Goal: Download file/media

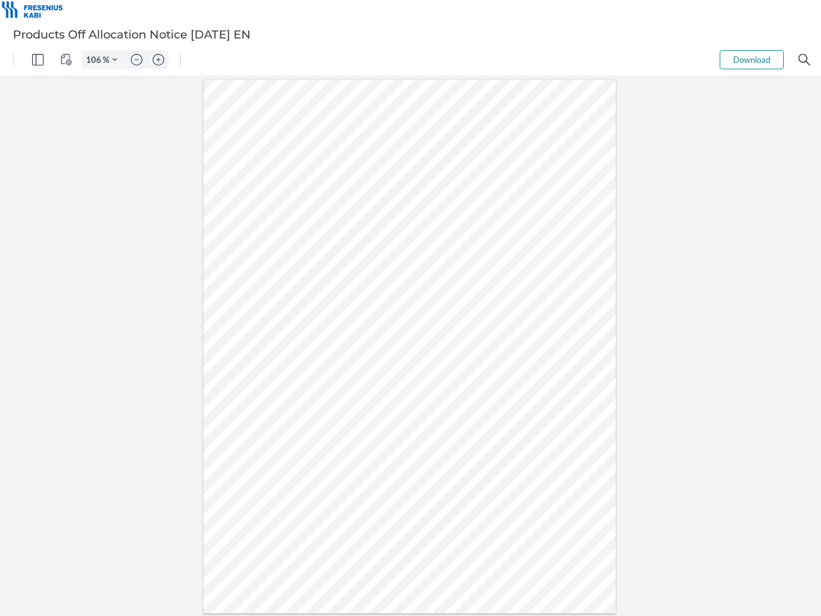
click at [38, 60] on img "Panel" at bounding box center [38, 60] width 12 height 12
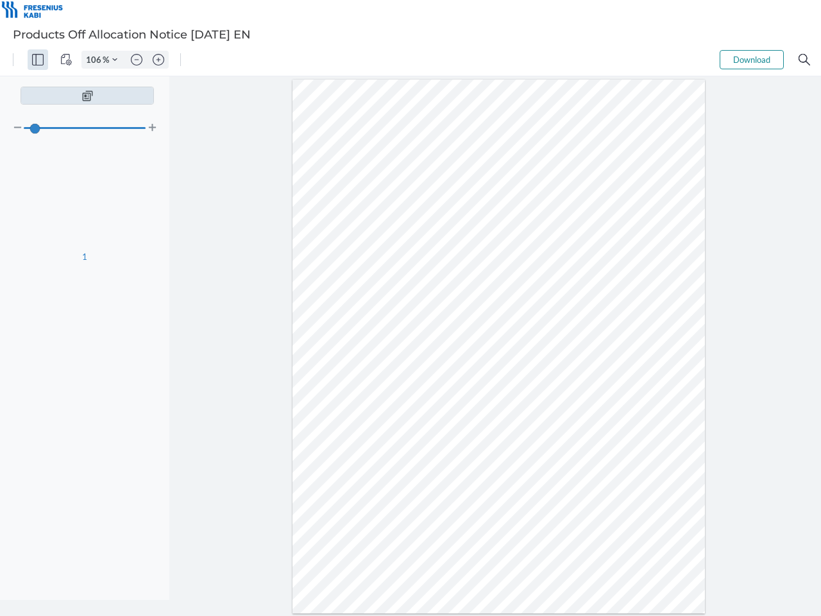
click at [66, 60] on img "View Controls" at bounding box center [66, 60] width 12 height 12
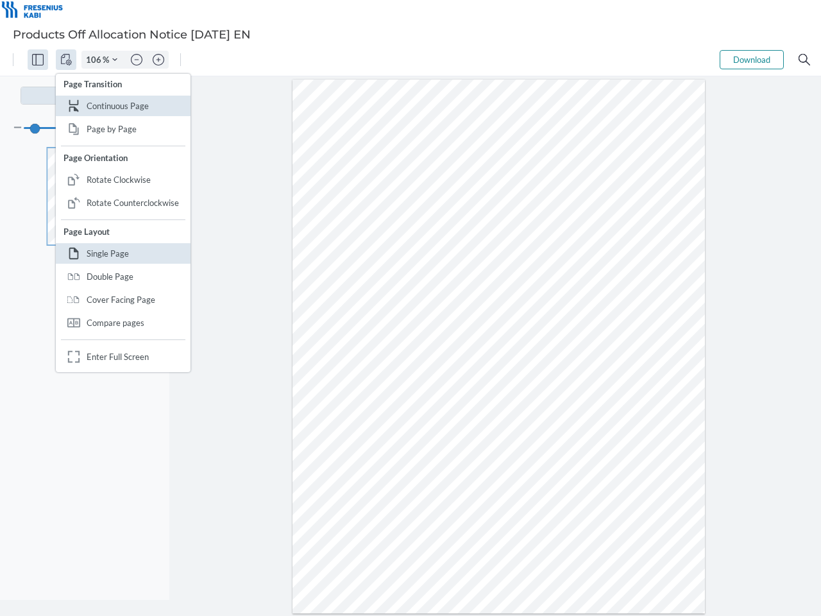
click at [96, 60] on input "106" at bounding box center [92, 60] width 21 height 12
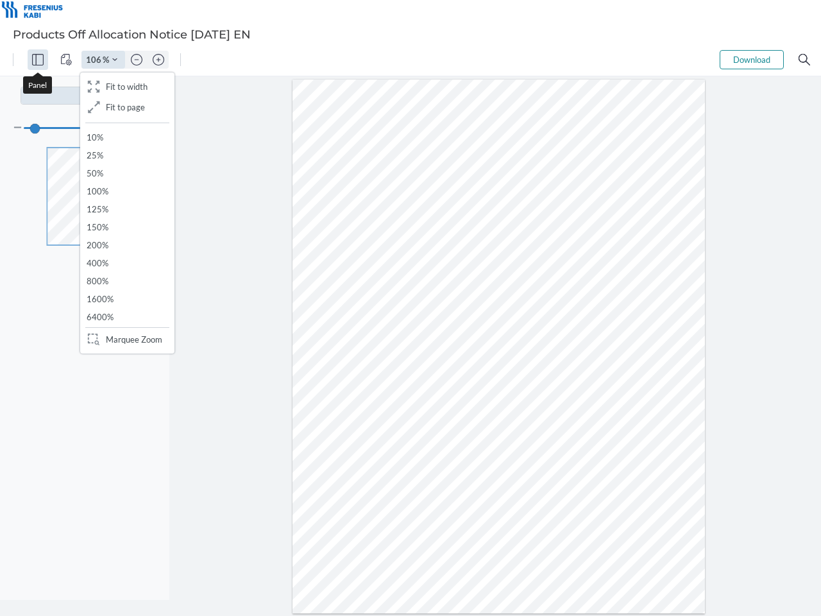
click at [115, 60] on img "Zoom Controls" at bounding box center [114, 59] width 5 height 5
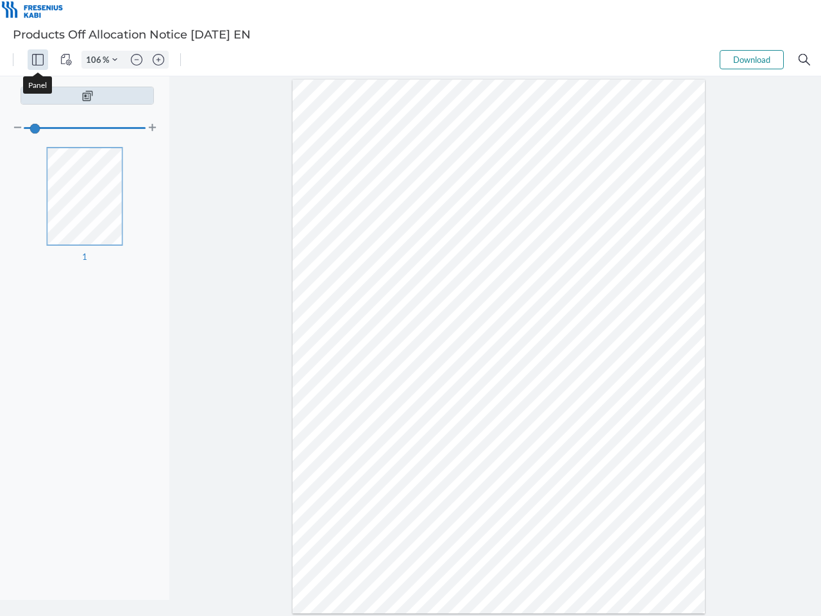
click at [137, 60] on img "Zoom out" at bounding box center [137, 60] width 12 height 12
click at [158, 60] on img "Zoom in" at bounding box center [159, 60] width 12 height 12
type input "106"
click at [752, 60] on button "Download" at bounding box center [752, 59] width 64 height 19
click at [805, 60] on img "Search" at bounding box center [805, 60] width 12 height 12
